Goal: Transaction & Acquisition: Purchase product/service

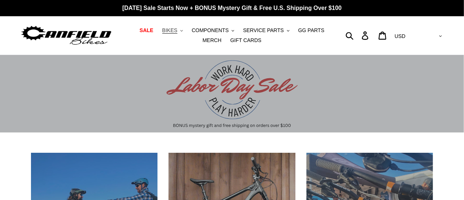
click at [162, 32] on span "BIKES" at bounding box center [169, 30] width 15 height 6
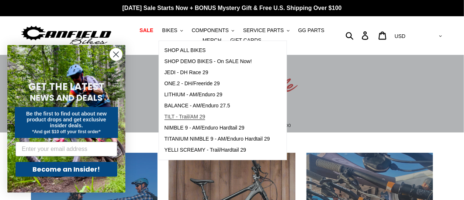
click at [193, 114] on span "TILT - Trail/AM 29" at bounding box center [185, 117] width 41 height 6
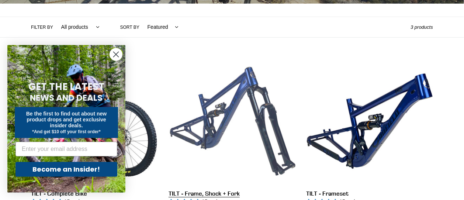
scroll to position [164, 0]
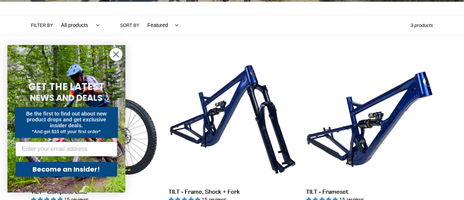
click at [114, 52] on icon "Close dialog" at bounding box center [116, 54] width 5 height 5
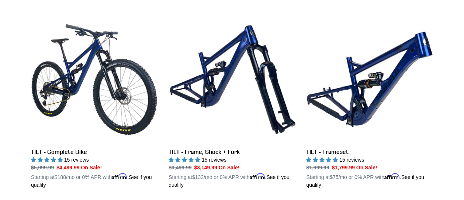
scroll to position [205, 0]
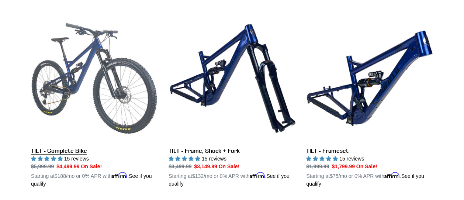
click at [83, 73] on link "TILT - Complete Bike" at bounding box center [94, 101] width 127 height 173
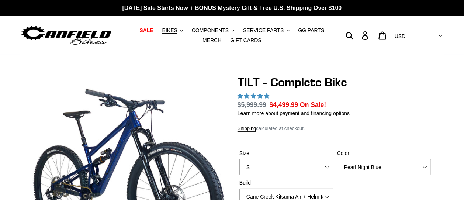
scroll to position [30, 0]
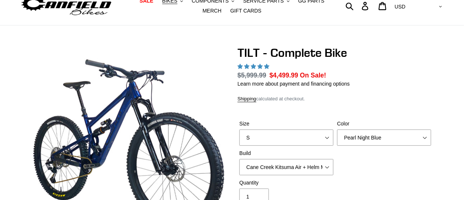
select select "highest-rating"
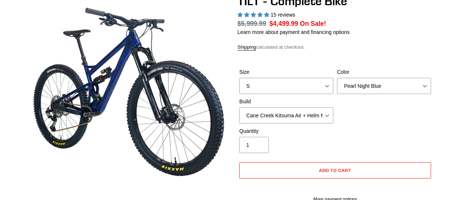
scroll to position [82, 0]
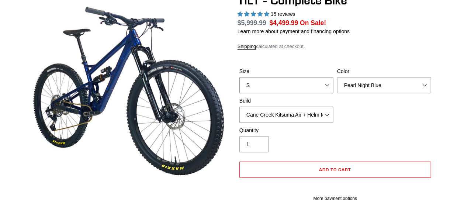
click at [326, 90] on select "S M L" at bounding box center [287, 85] width 94 height 16
select select "L"
click at [240, 82] on select "S M L" at bounding box center [287, 85] width 94 height 16
click at [374, 89] on select "Pearl Night Blue Stealth Silver Raw" at bounding box center [384, 85] width 94 height 16
click at [337, 82] on select "Pearl Night Blue Stealth Silver Raw" at bounding box center [384, 85] width 94 height 16
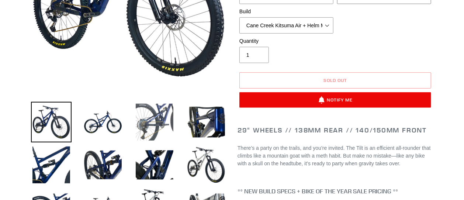
scroll to position [205, 0]
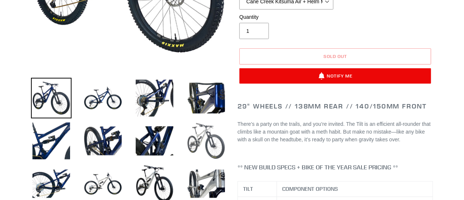
click at [216, 134] on img at bounding box center [206, 141] width 41 height 41
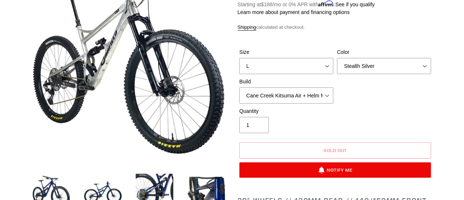
scroll to position [82, 0]
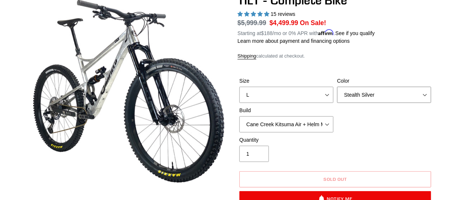
click at [378, 99] on select "Pearl Night Blue Stealth Silver Raw" at bounding box center [384, 95] width 94 height 16
select select "Raw"
click at [337, 91] on select "Pearl Night Blue Stealth Silver Raw" at bounding box center [384, 95] width 94 height 16
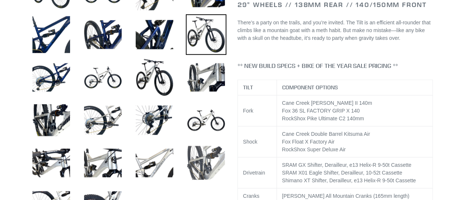
scroll to position [328, 0]
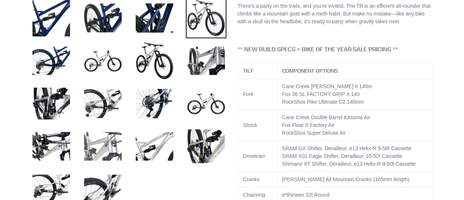
click at [106, 147] on img at bounding box center [103, 146] width 41 height 41
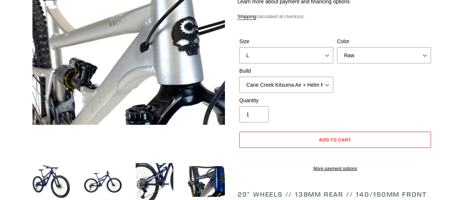
scroll to position [123, 0]
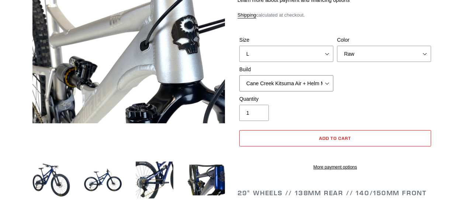
click at [331, 88] on select "Cane Creek Kitsuma Air + Helm MKII 140 + SRAM GX Cane Creek Kitsuma Air + Helm …" at bounding box center [287, 83] width 94 height 16
click at [330, 88] on select "Cane Creek Kitsuma Air + Helm MKII 140 + SRAM GX Cane Creek Kitsuma Air + Helm …" at bounding box center [287, 83] width 94 height 16
select select "RockShox SD ULT + Pike ULT 140 + Shimano XT"
click at [240, 79] on select "Cane Creek Kitsuma Air + Helm MKII 140 + SRAM GX Cane Creek Kitsuma Air + Helm …" at bounding box center [287, 83] width 94 height 16
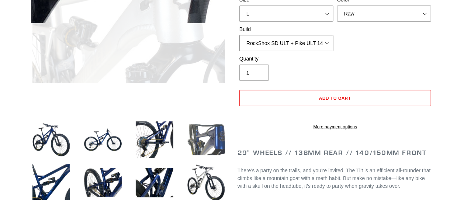
scroll to position [164, 0]
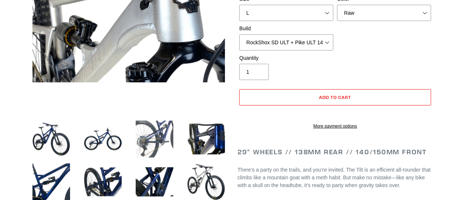
click at [154, 134] on img at bounding box center [154, 139] width 41 height 41
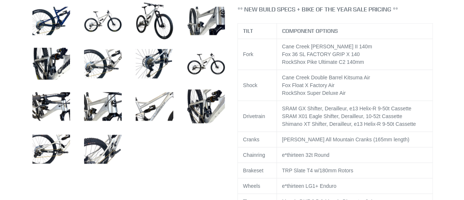
scroll to position [369, 0]
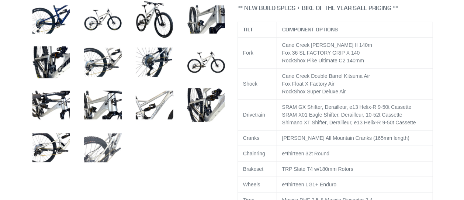
click at [109, 149] on img at bounding box center [103, 148] width 41 height 41
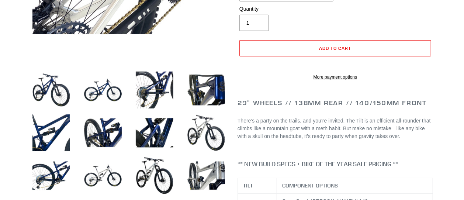
scroll to position [205, 0]
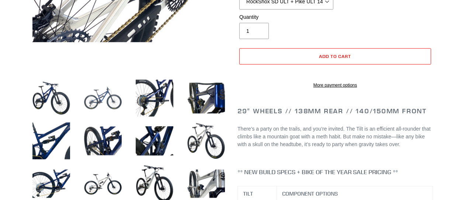
click at [107, 95] on img at bounding box center [103, 98] width 41 height 41
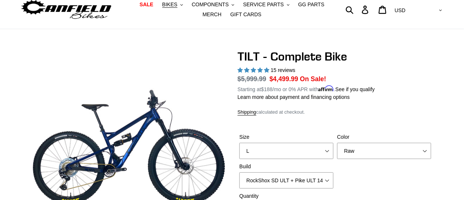
scroll to position [0, 0]
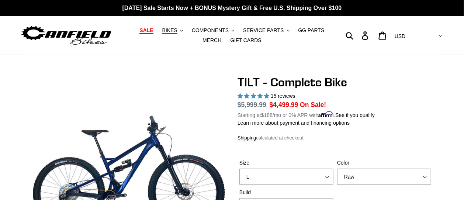
click at [142, 31] on span "SALE" at bounding box center [147, 30] width 14 height 6
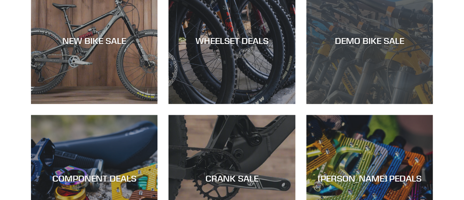
scroll to position [246, 0]
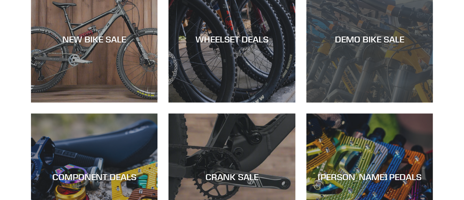
click at [372, 38] on div "DEMO BIKE SALE" at bounding box center [370, 39] width 127 height 11
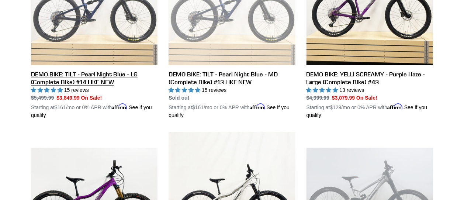
scroll to position [451, 0]
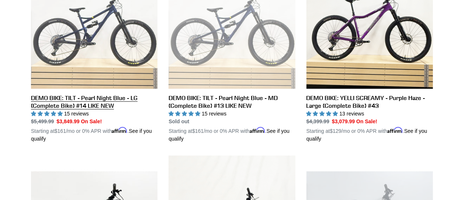
click at [108, 48] on link "DEMO BIKE: TILT - Pearl Night Blue - LG (Complete Bike) #14 LIKE NEW" at bounding box center [94, 52] width 127 height 180
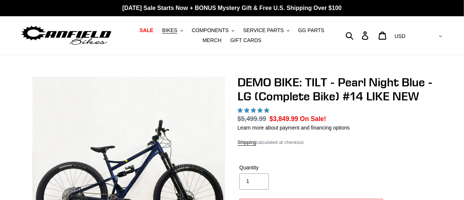
select select "highest-rating"
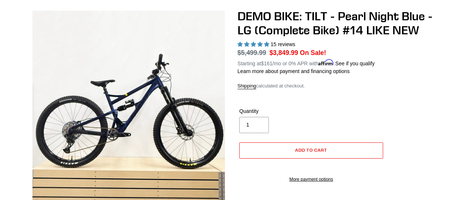
scroll to position [82, 0]
